Goal: Information Seeking & Learning: Learn about a topic

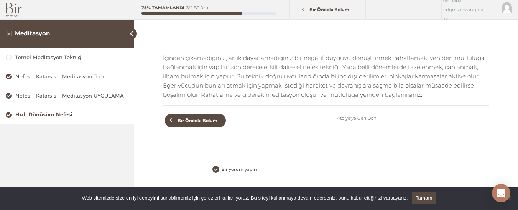
scroll to position [213, 0]
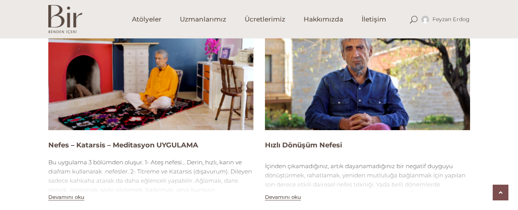
scroll to position [713, 0]
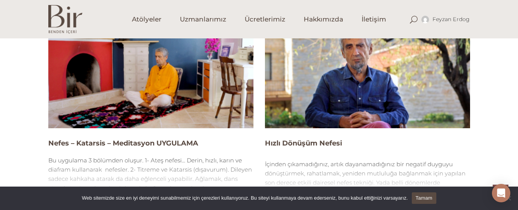
click at [178, 74] on img at bounding box center [150, 70] width 205 height 115
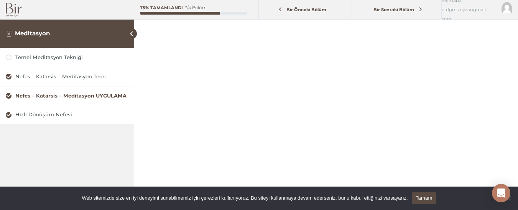
scroll to position [102, 0]
